Goal: Use online tool/utility: Utilize a website feature to perform a specific function

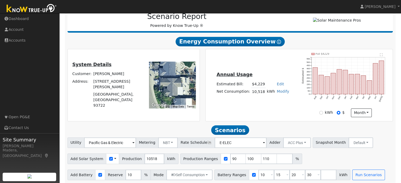
scroll to position [76, 0]
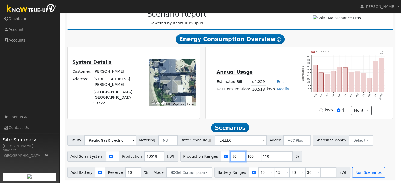
click at [230, 155] on input "90" at bounding box center [238, 156] width 16 height 11
type input "100"
type input "110"
type input "1"
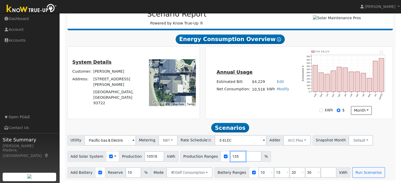
type input "135"
click at [274, 171] on input "15" at bounding box center [282, 172] width 16 height 11
type input "20"
type input "30"
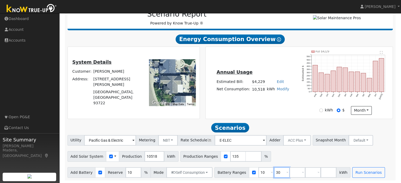
type input "3"
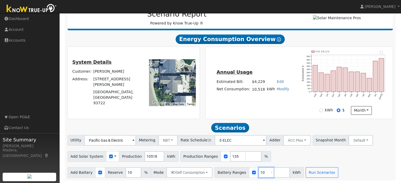
click at [258, 174] on input "10" at bounding box center [266, 172] width 16 height 11
type input "1"
type input "20"
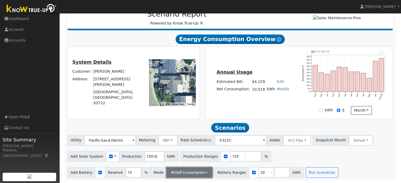
click at [200, 171] on button "Self Consumption" at bounding box center [189, 172] width 46 height 11
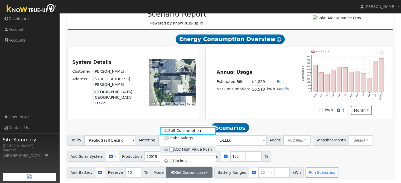
click at [170, 150] on input "ACC High Value Push" at bounding box center [172, 150] width 4 height 4
checkbox input "true"
click at [275, 163] on div "Utility Pacific Gas & Electric Metering NBT NEM NBT Rate Schedule E-ELEC Adder …" at bounding box center [230, 156] width 331 height 43
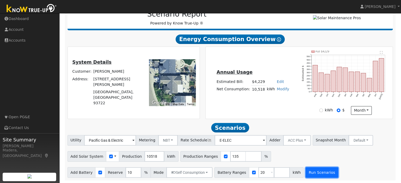
click at [316, 174] on button "Run Scenarios" at bounding box center [322, 172] width 32 height 11
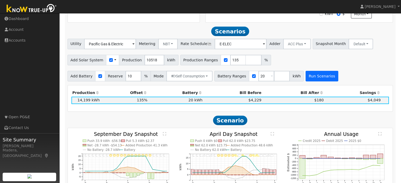
scroll to position [183, 0]
